Goal: Information Seeking & Learning: Find specific page/section

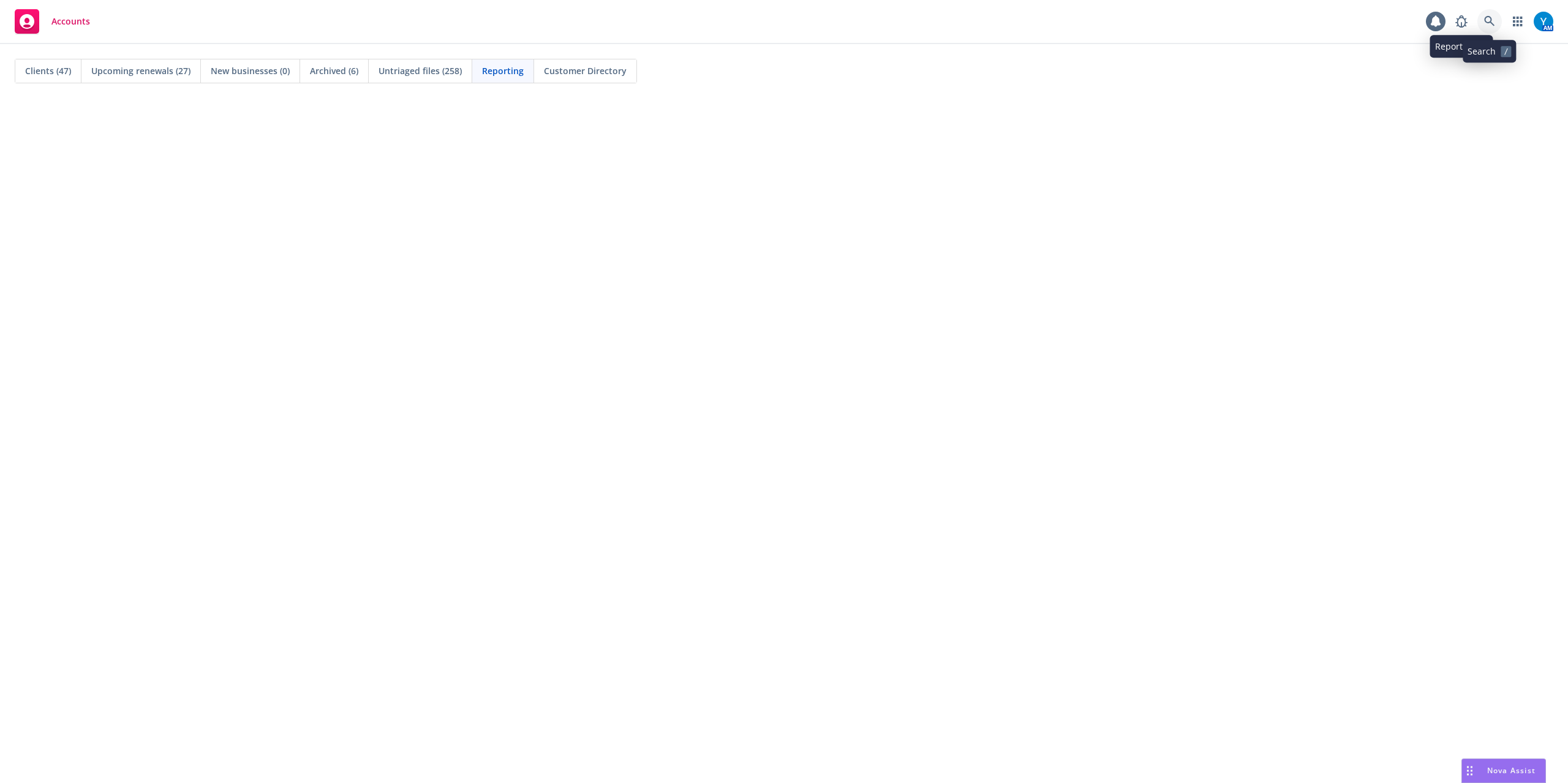
click at [1497, 15] on link at bounding box center [1490, 22] width 24 height 24
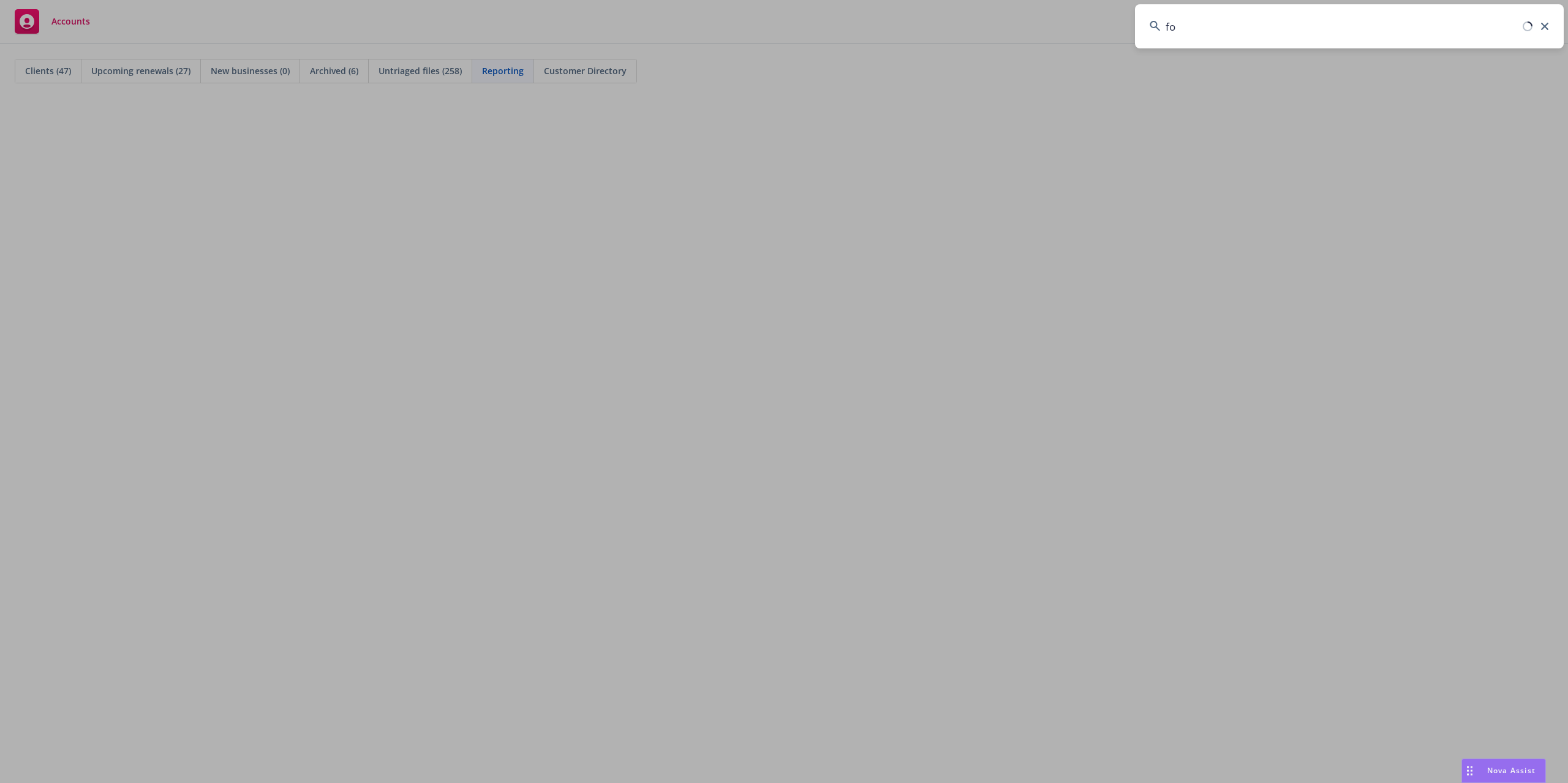
type input "f"
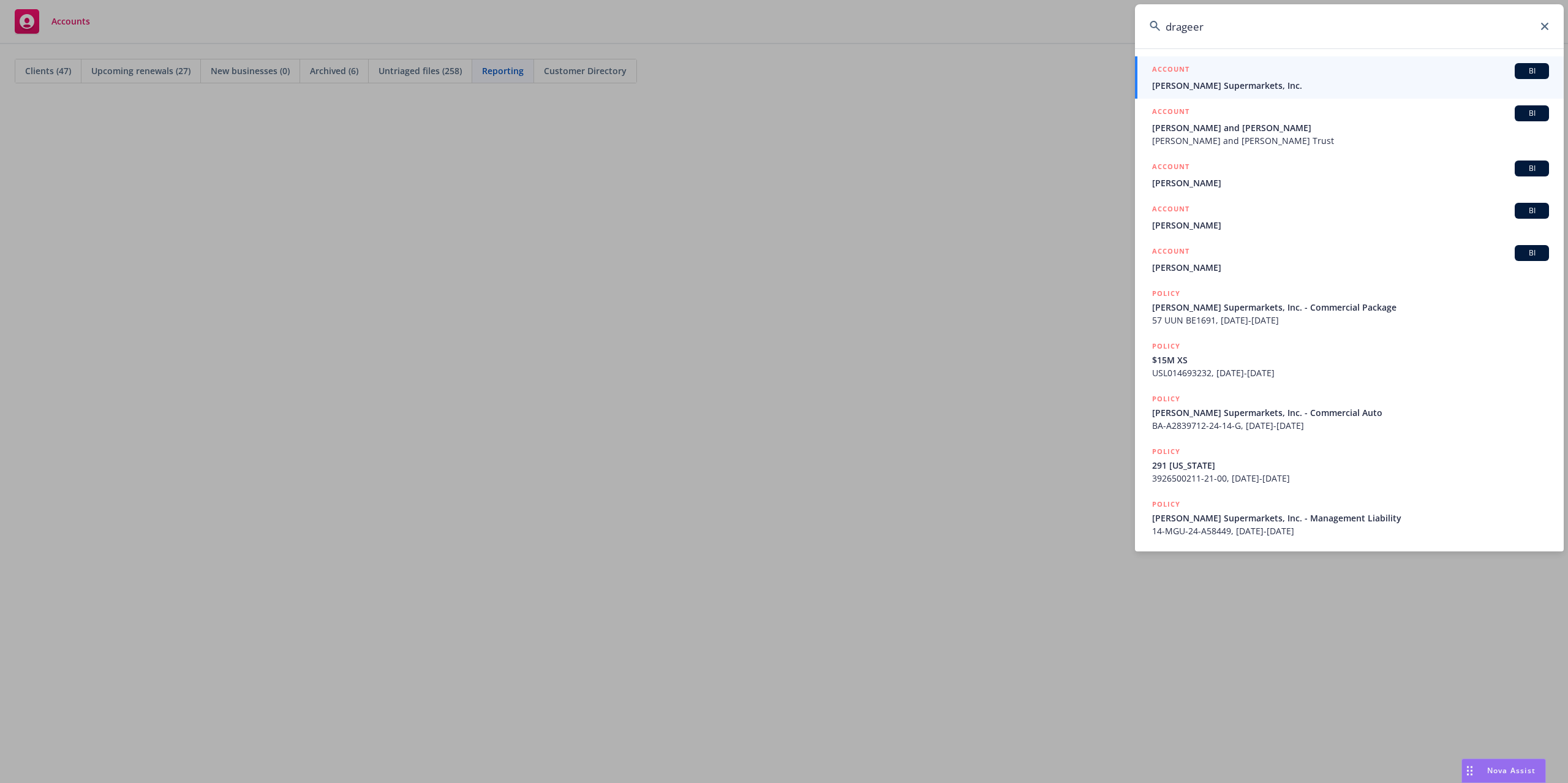
type input "drageer"
click at [1218, 84] on span "[PERSON_NAME] Supermarkets, Inc." at bounding box center [1350, 85] width 397 height 13
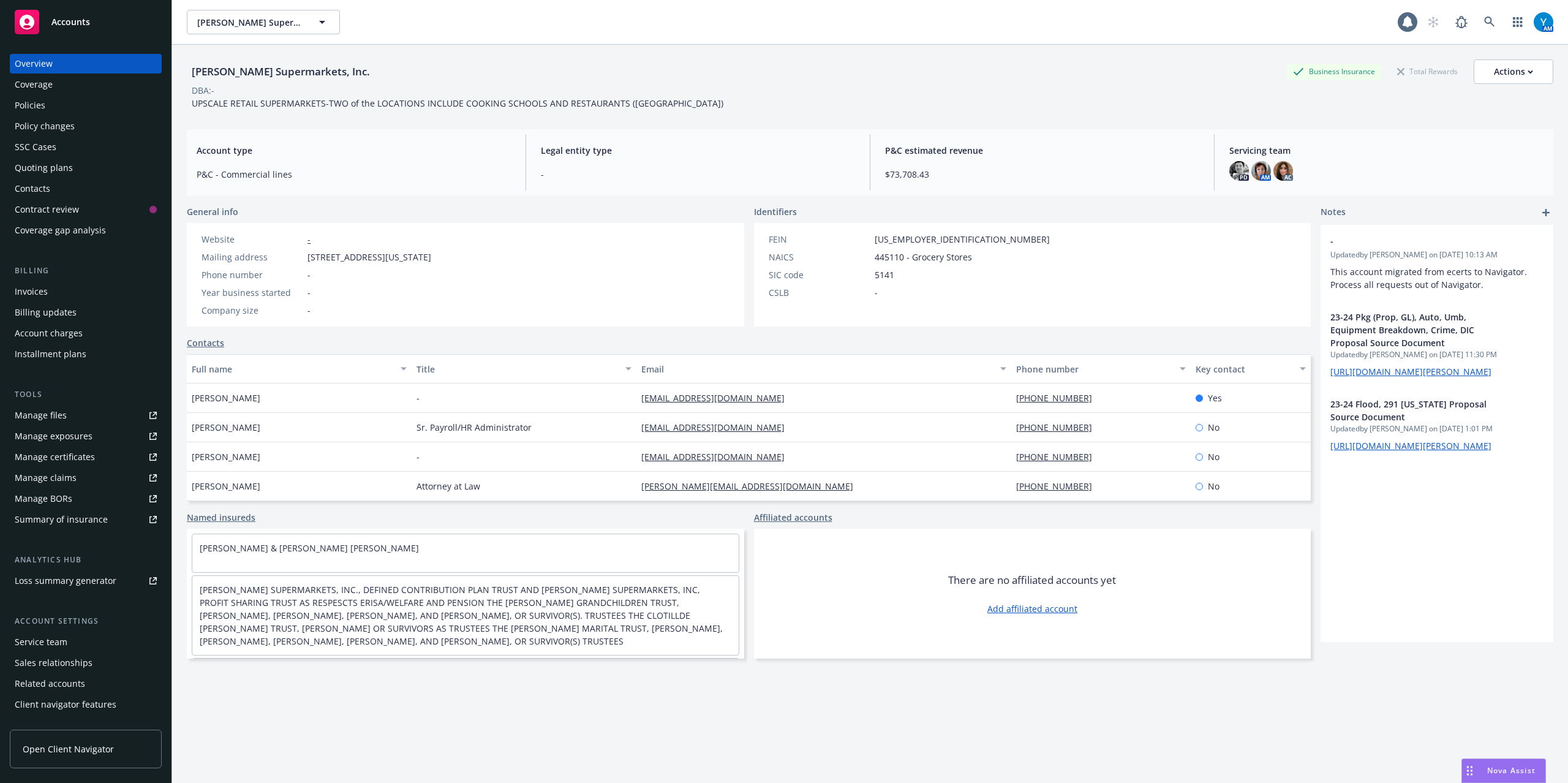
click at [54, 104] on div "Policies" at bounding box center [86, 105] width 142 height 20
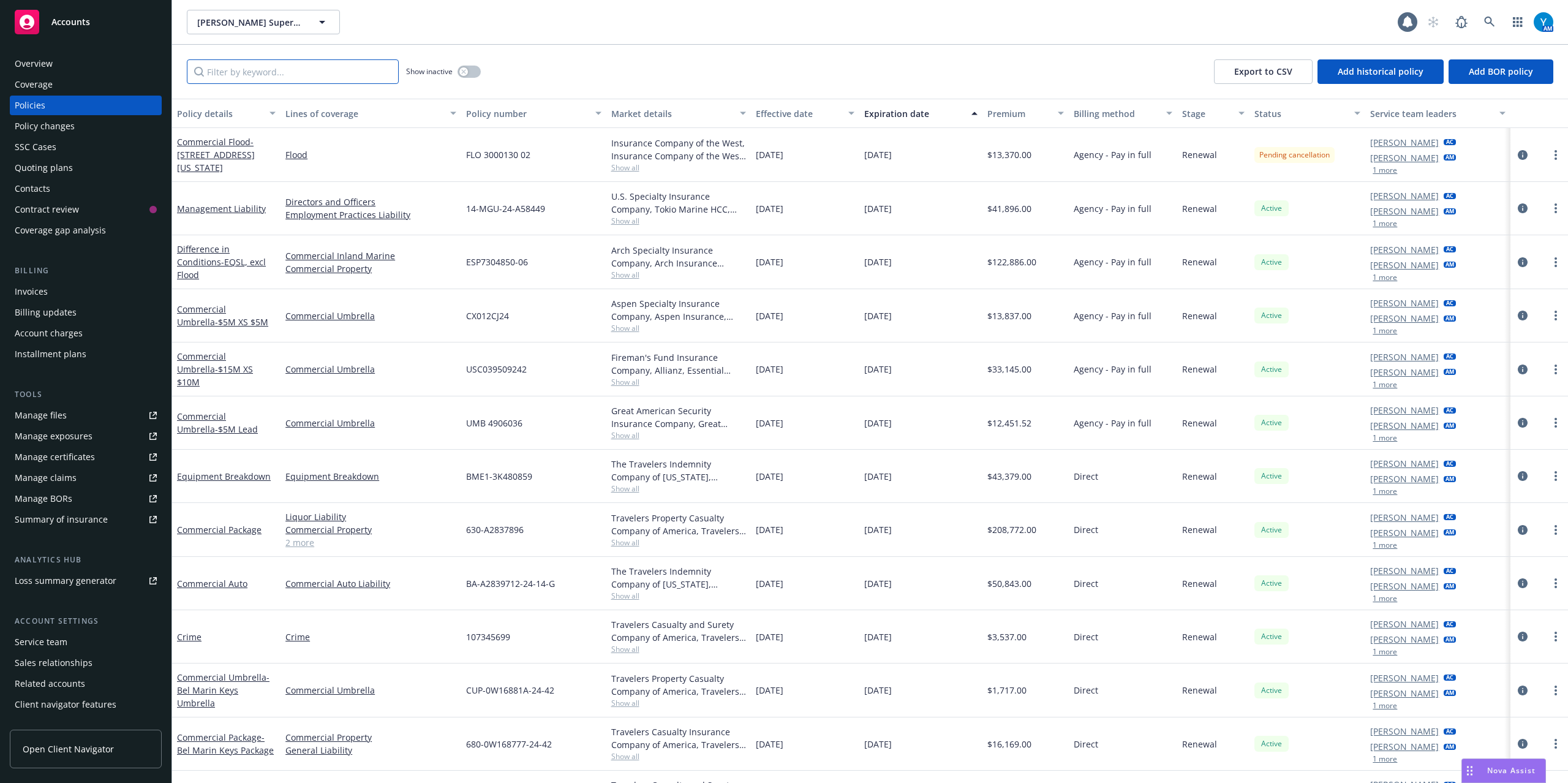
click at [332, 75] on input "Filter by keyword..." at bounding box center [292, 72] width 212 height 24
click at [318, 74] on input "Filter by keyword..." at bounding box center [292, 72] width 212 height 24
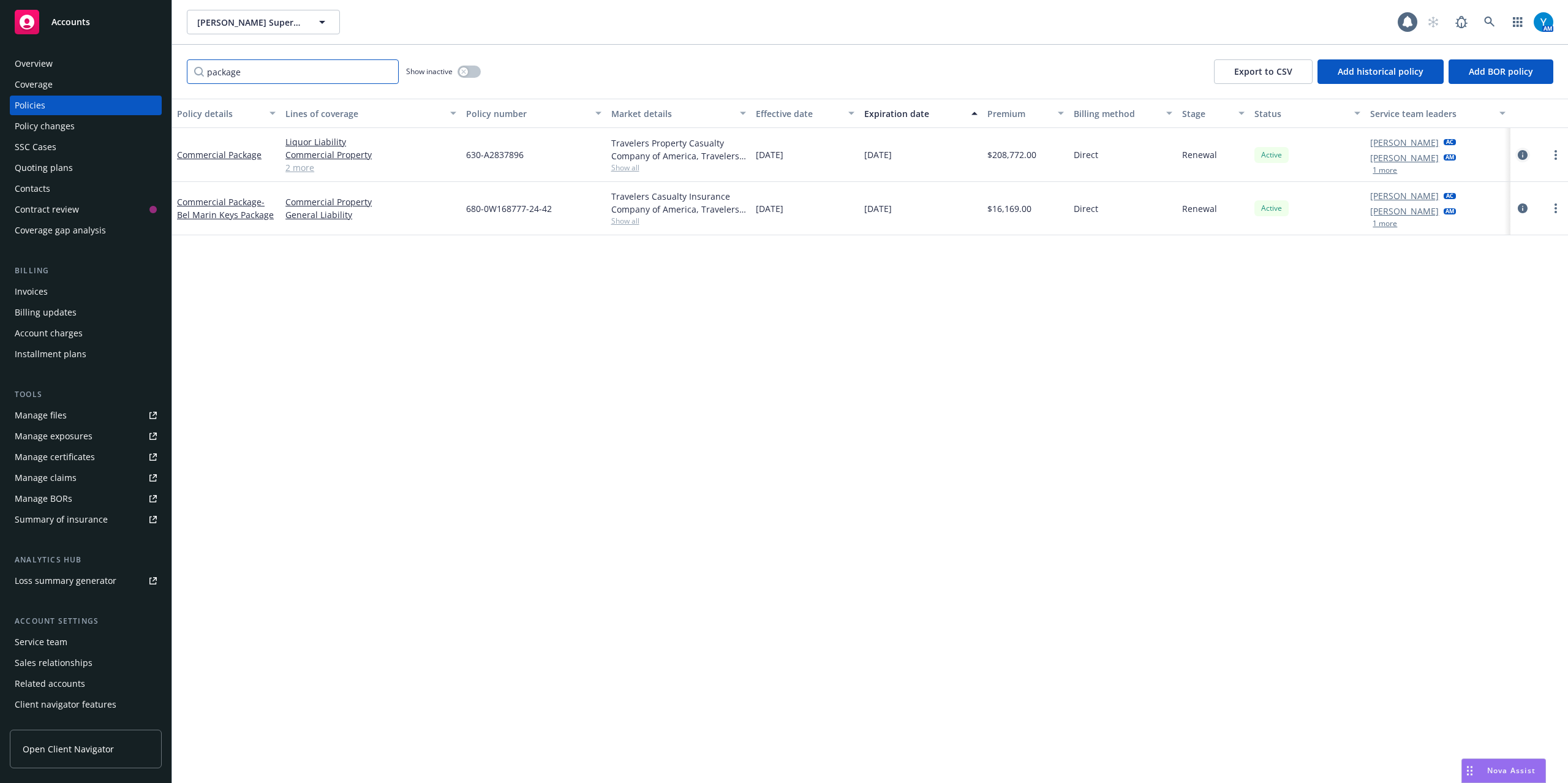
type input "package"
click at [1525, 153] on icon "circleInformation" at bounding box center [1523, 155] width 9 height 9
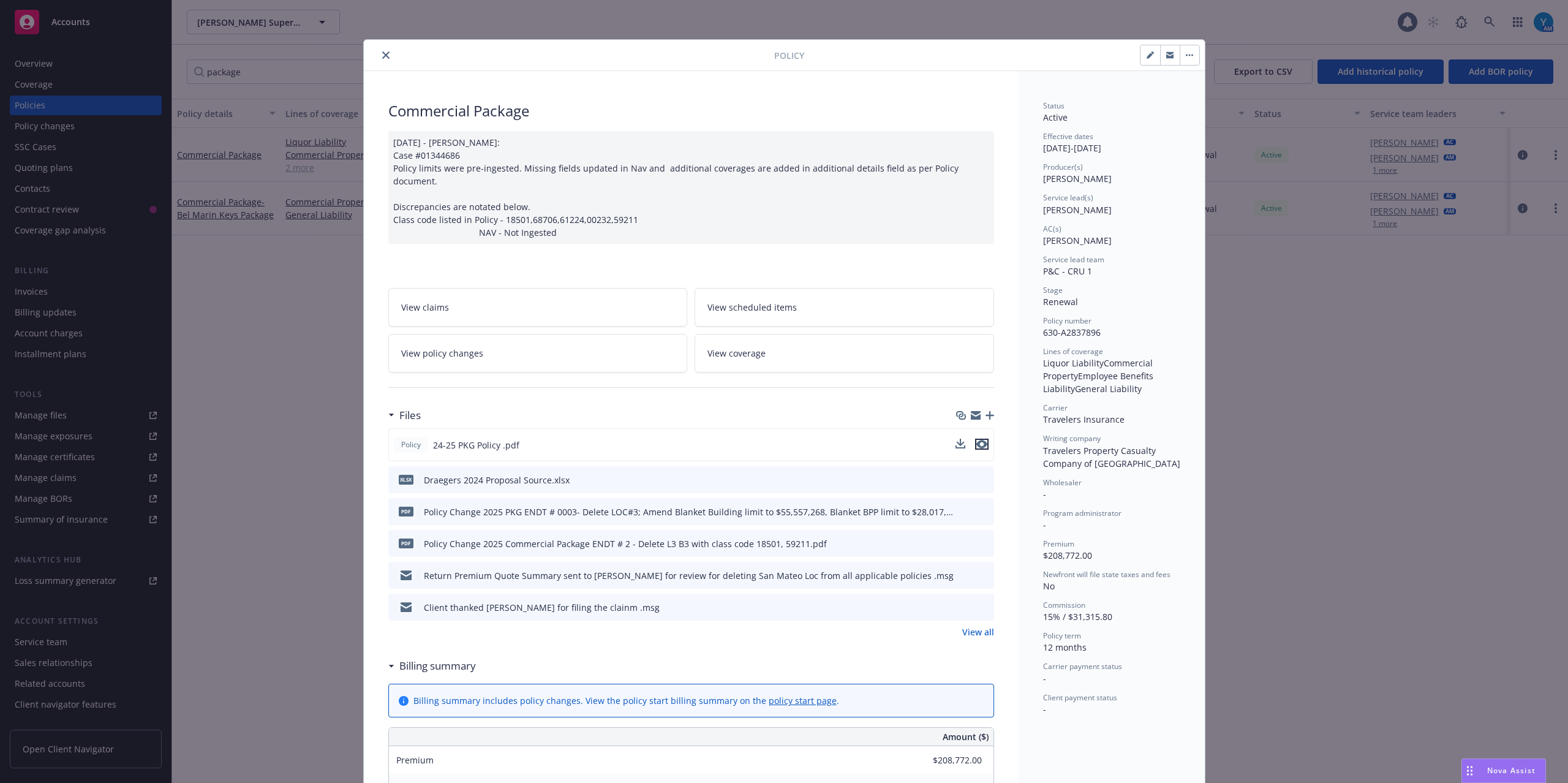
click at [976, 440] on icon "preview file" at bounding box center [982, 444] width 11 height 9
